Goal: Task Accomplishment & Management: Use online tool/utility

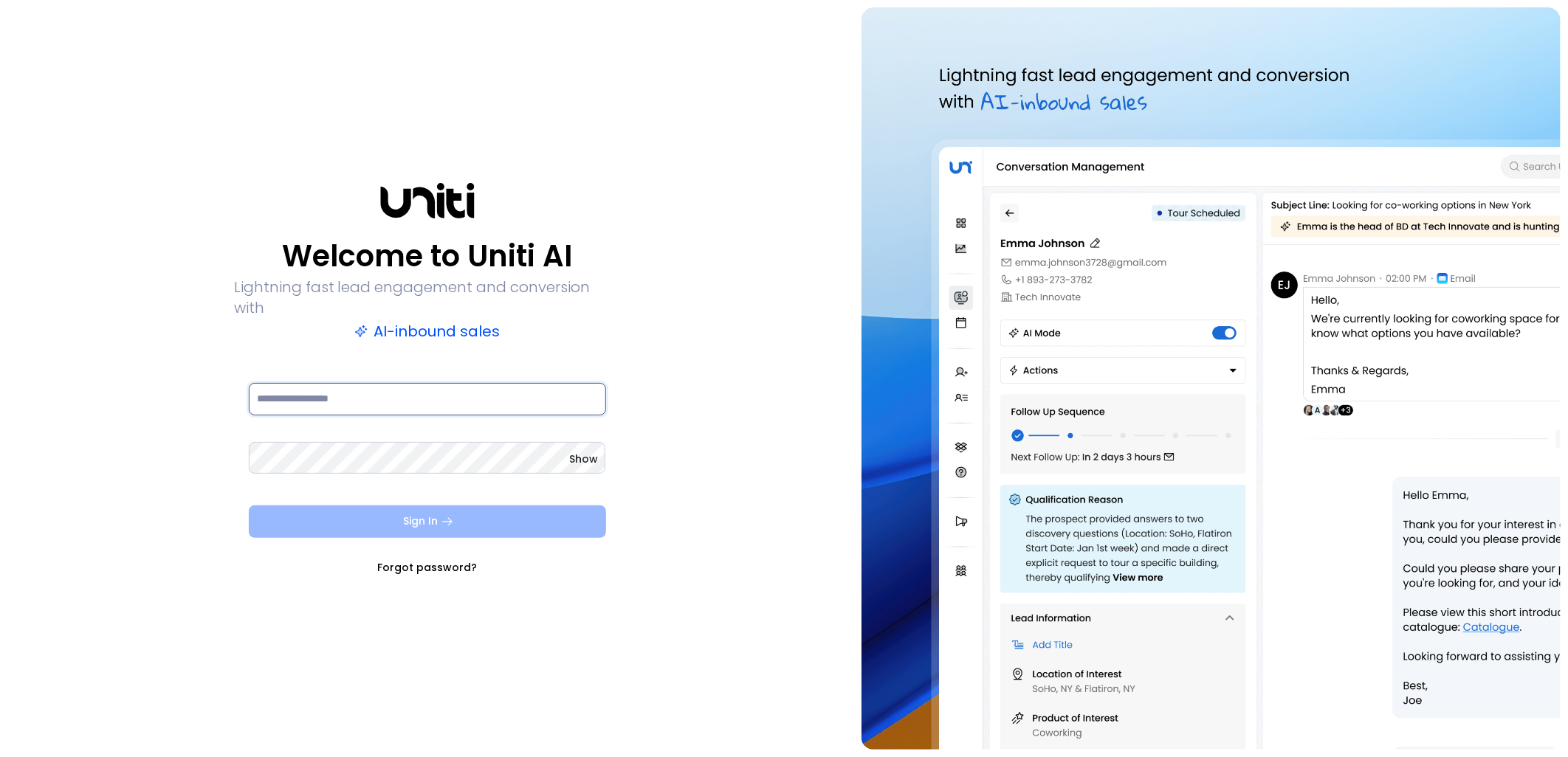
type input "**********"
click at [522, 517] on button "Sign In" at bounding box center [428, 521] width 358 height 33
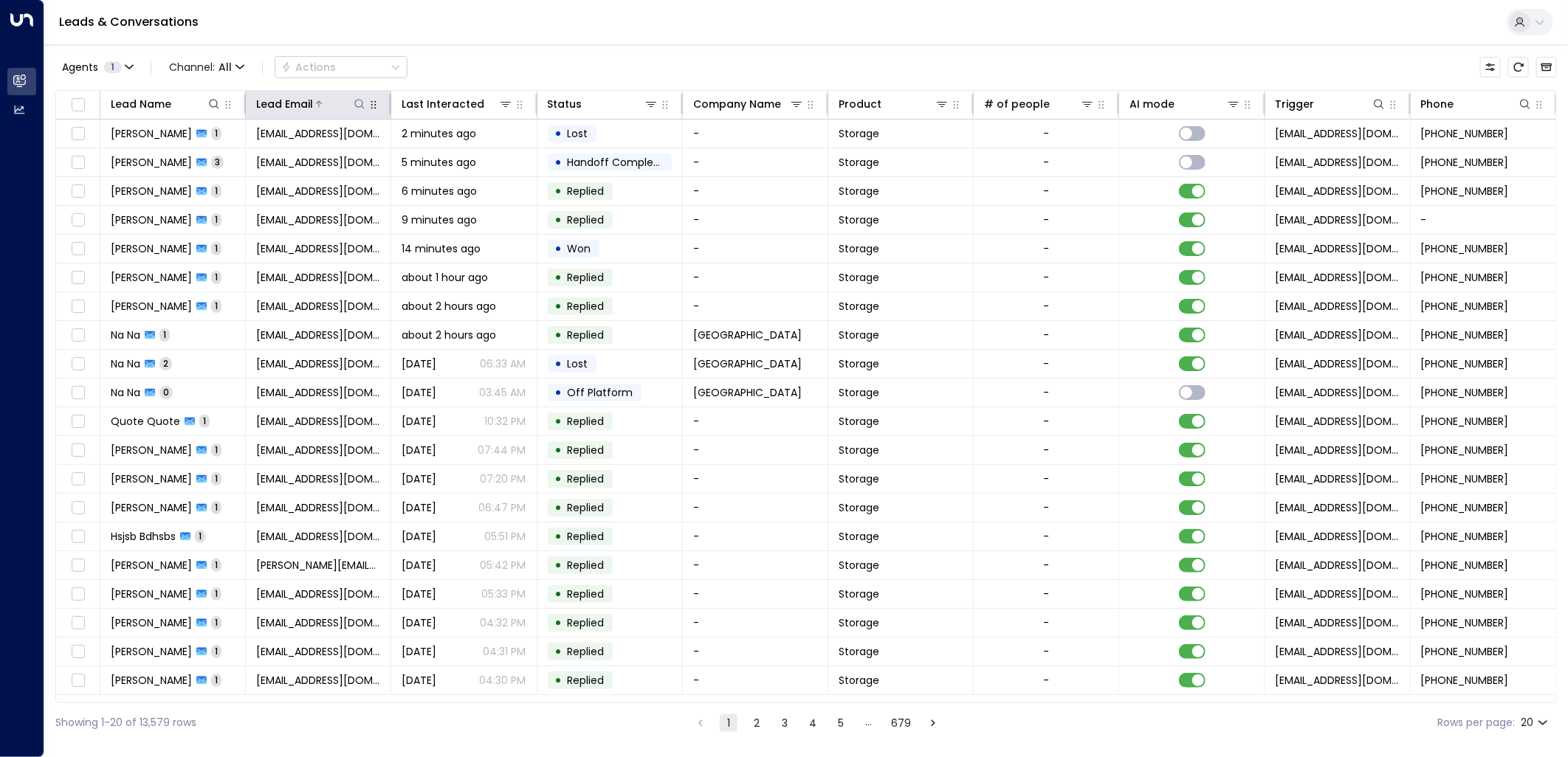
click at [362, 105] on icon at bounding box center [360, 103] width 9 height 9
type input "**********"
